Goal: Information Seeking & Learning: Learn about a topic

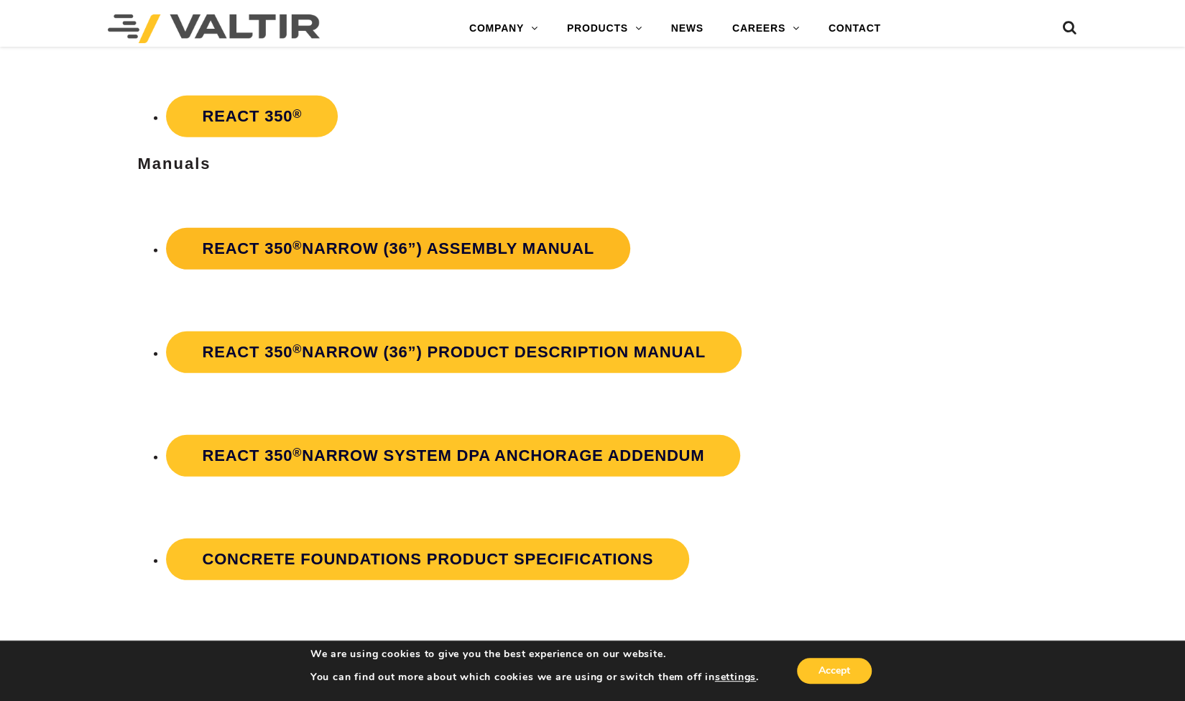
scroll to position [2516, 0]
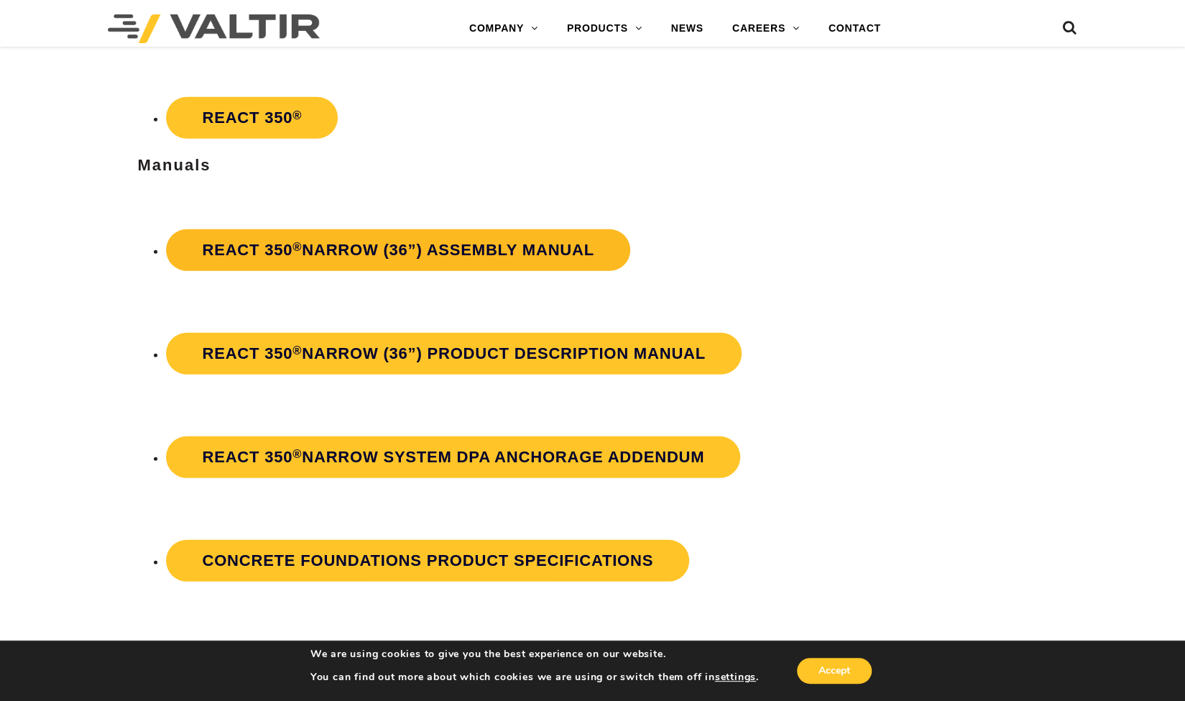
click at [423, 256] on strong "REACT 350 ® Narrow (36”) Assembly Manual" at bounding box center [398, 250] width 392 height 18
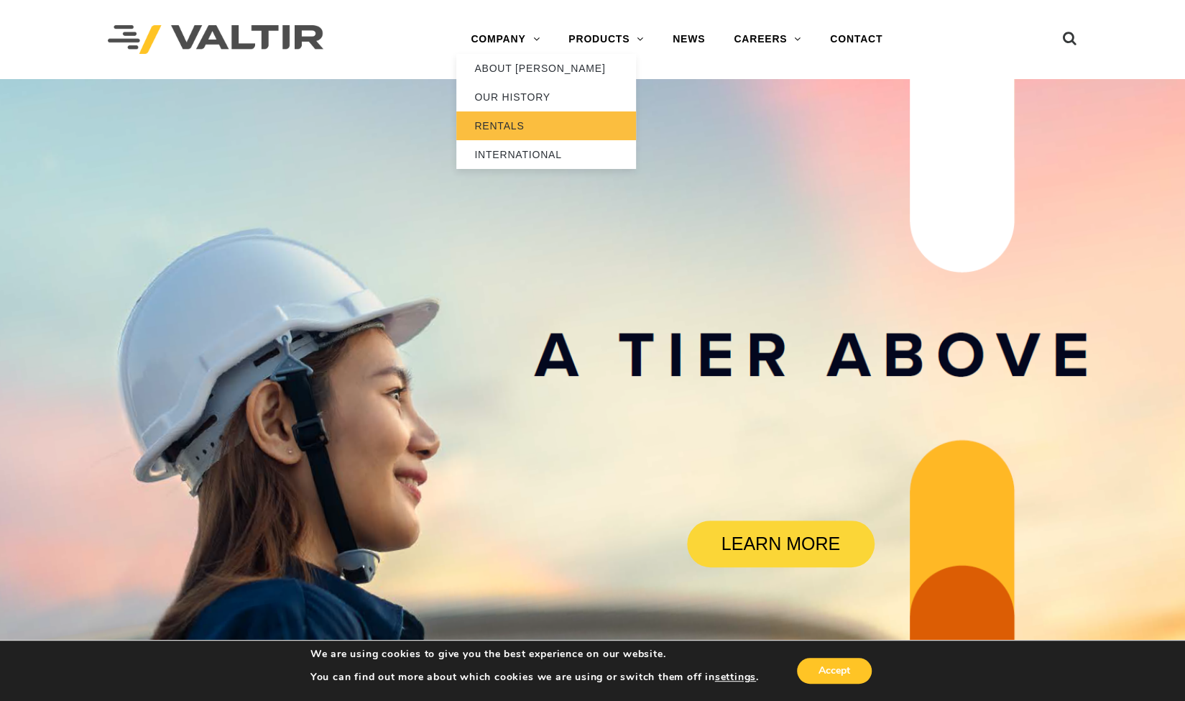
click at [490, 129] on link "RENTALS" at bounding box center [546, 125] width 180 height 29
